Goal: Task Accomplishment & Management: Use online tool/utility

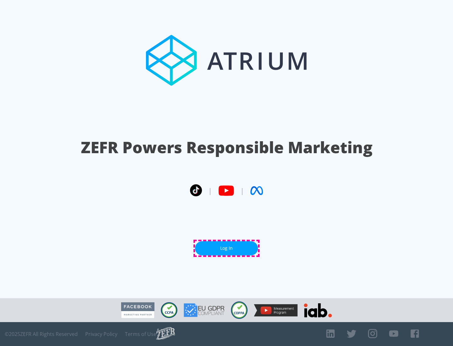
click at [227, 248] on link "Log In" at bounding box center [226, 248] width 63 height 14
